Goal: Task Accomplishment & Management: Complete application form

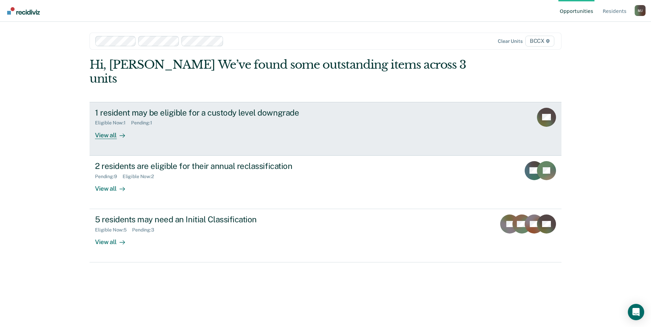
click at [103, 126] on div "View all" at bounding box center [114, 132] width 38 height 13
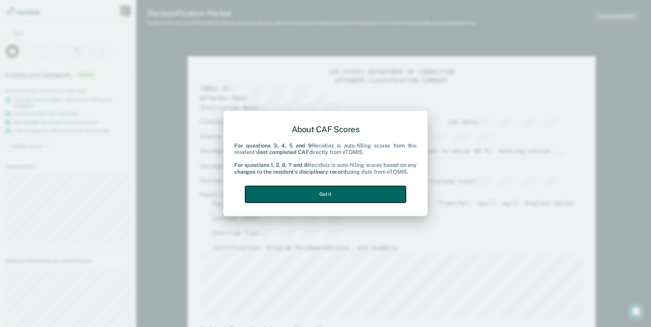
click at [324, 193] on button "Got it" at bounding box center [325, 194] width 161 height 17
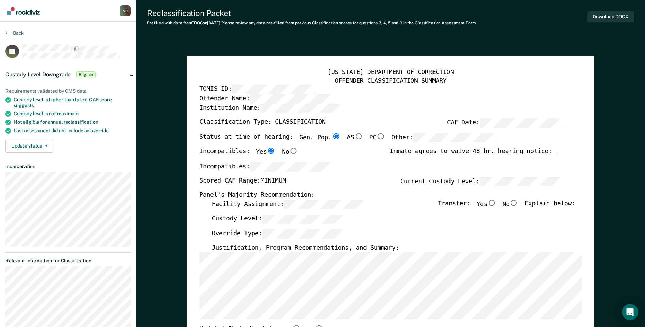
click at [519, 201] on input "No" at bounding box center [514, 203] width 9 height 6
type textarea "x"
radio input "true"
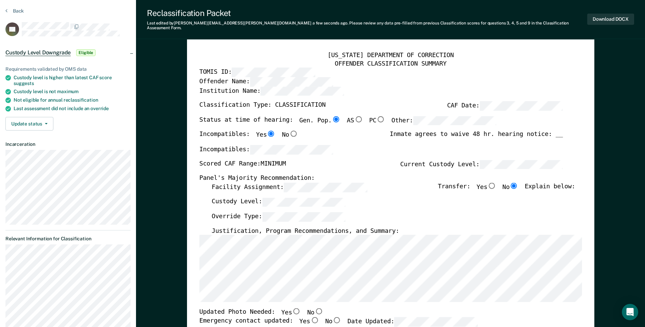
scroll to position [34, 0]
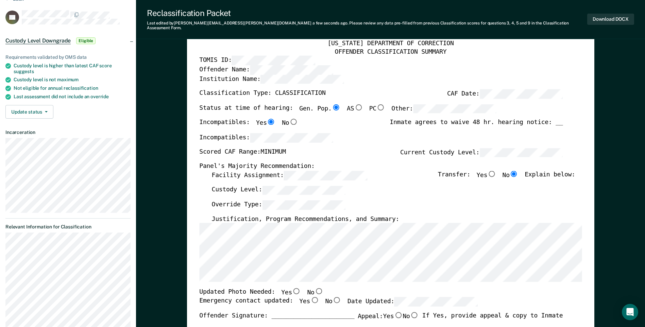
click at [314, 289] on input "No" at bounding box center [318, 292] width 9 height 6
type textarea "x"
radio input "true"
click at [310, 297] on input "Yes" at bounding box center [314, 300] width 9 height 6
type textarea "x"
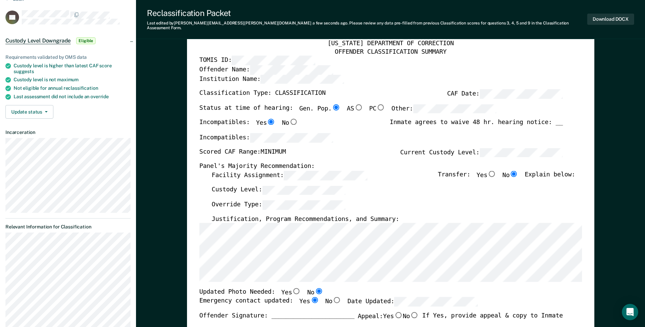
radio input "true"
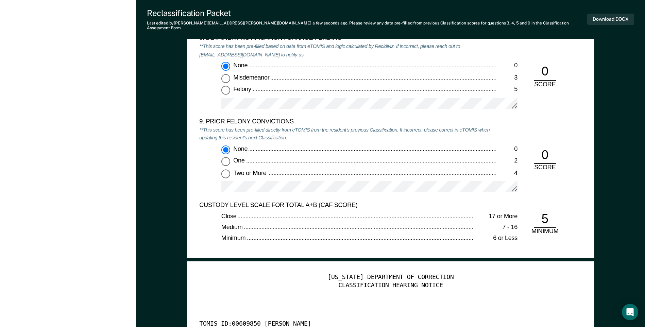
scroll to position [1633, 0]
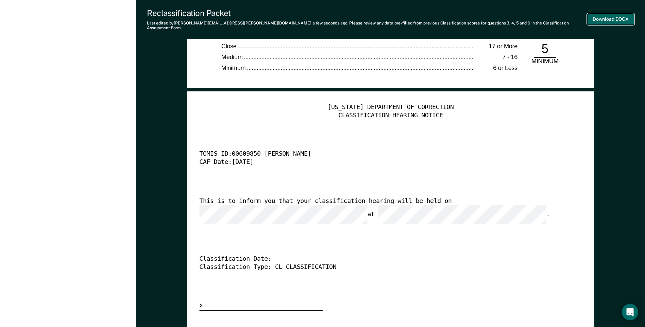
click at [598, 17] on button "Download DOCX" at bounding box center [611, 19] width 47 height 11
type textarea "x"
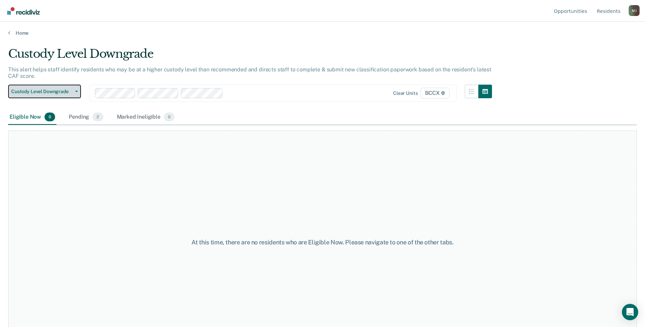
click at [75, 91] on span "button" at bounding box center [74, 91] width 5 height 1
click at [23, 34] on link "Home" at bounding box center [322, 33] width 629 height 6
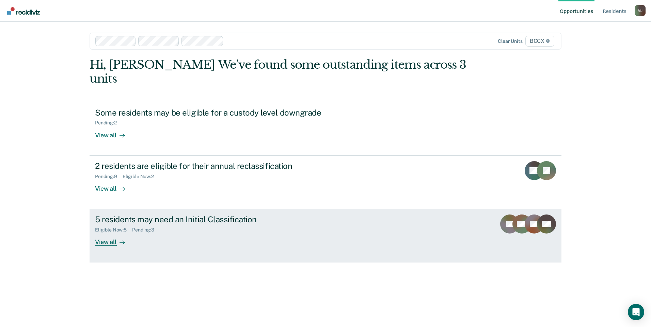
click at [202, 215] on div "5 residents may need an Initial Classification" at bounding box center [214, 220] width 239 height 10
